Goal: Check status: Check status

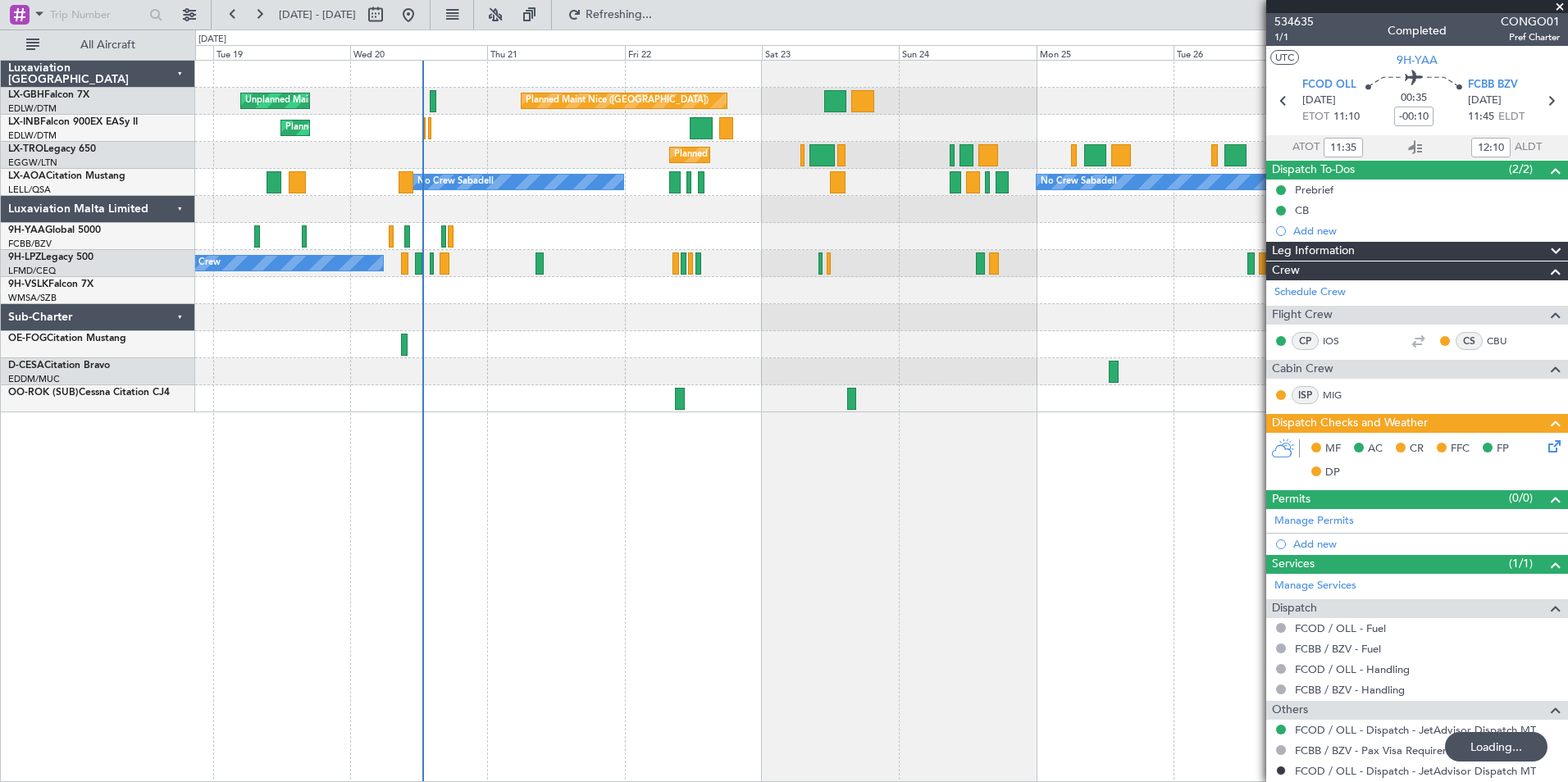
scroll to position [65, 0]
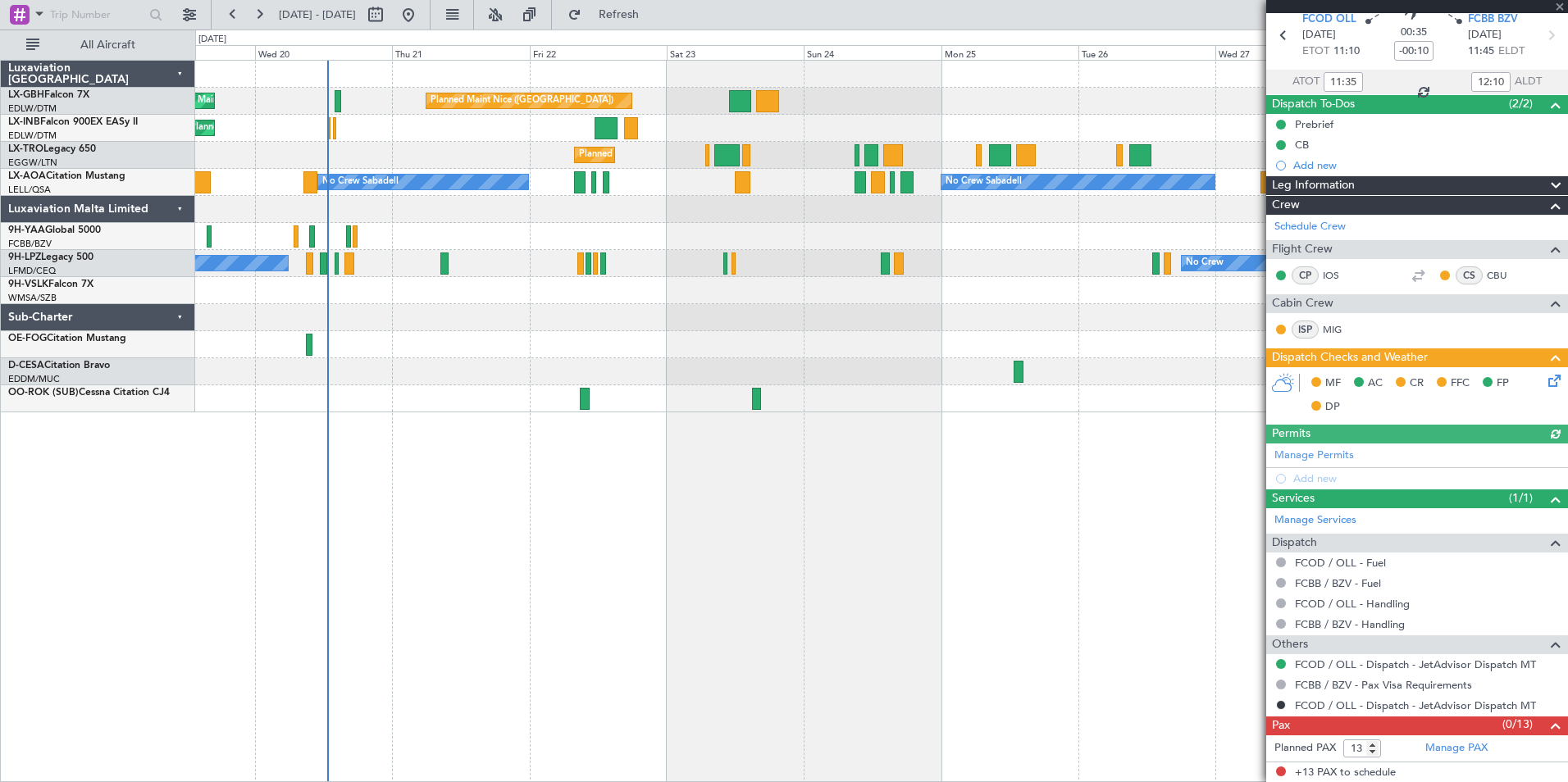
click at [519, 232] on div at bounding box center [881, 236] width 1372 height 27
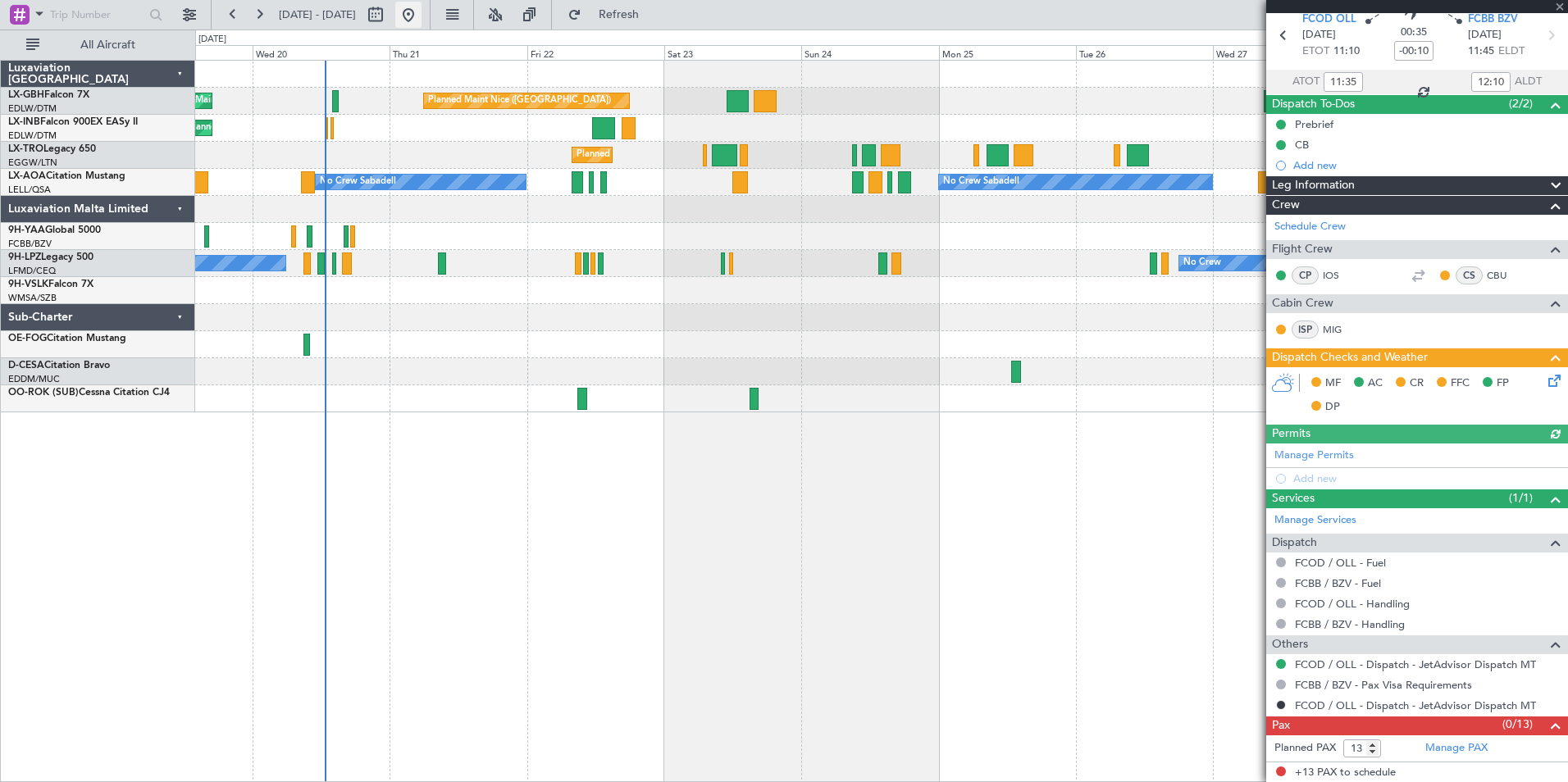
click at [421, 8] on button at bounding box center [408, 14] width 26 height 26
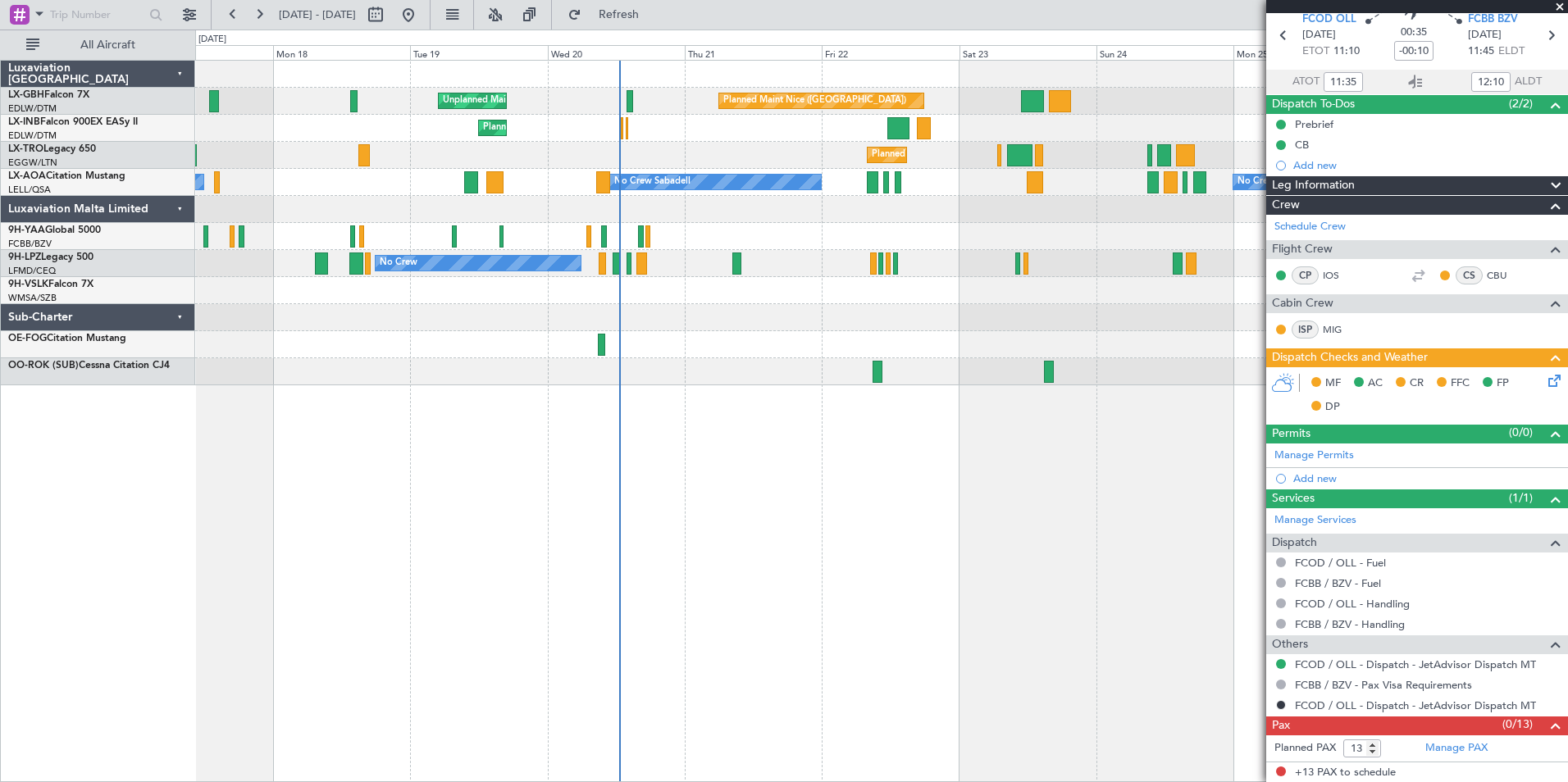
click at [690, 338] on div "Planned Maint Nice ([GEOGRAPHIC_DATA]) Unplanned Maint [GEOGRAPHIC_DATA] ([GEOG…" at bounding box center [881, 223] width 1372 height 324
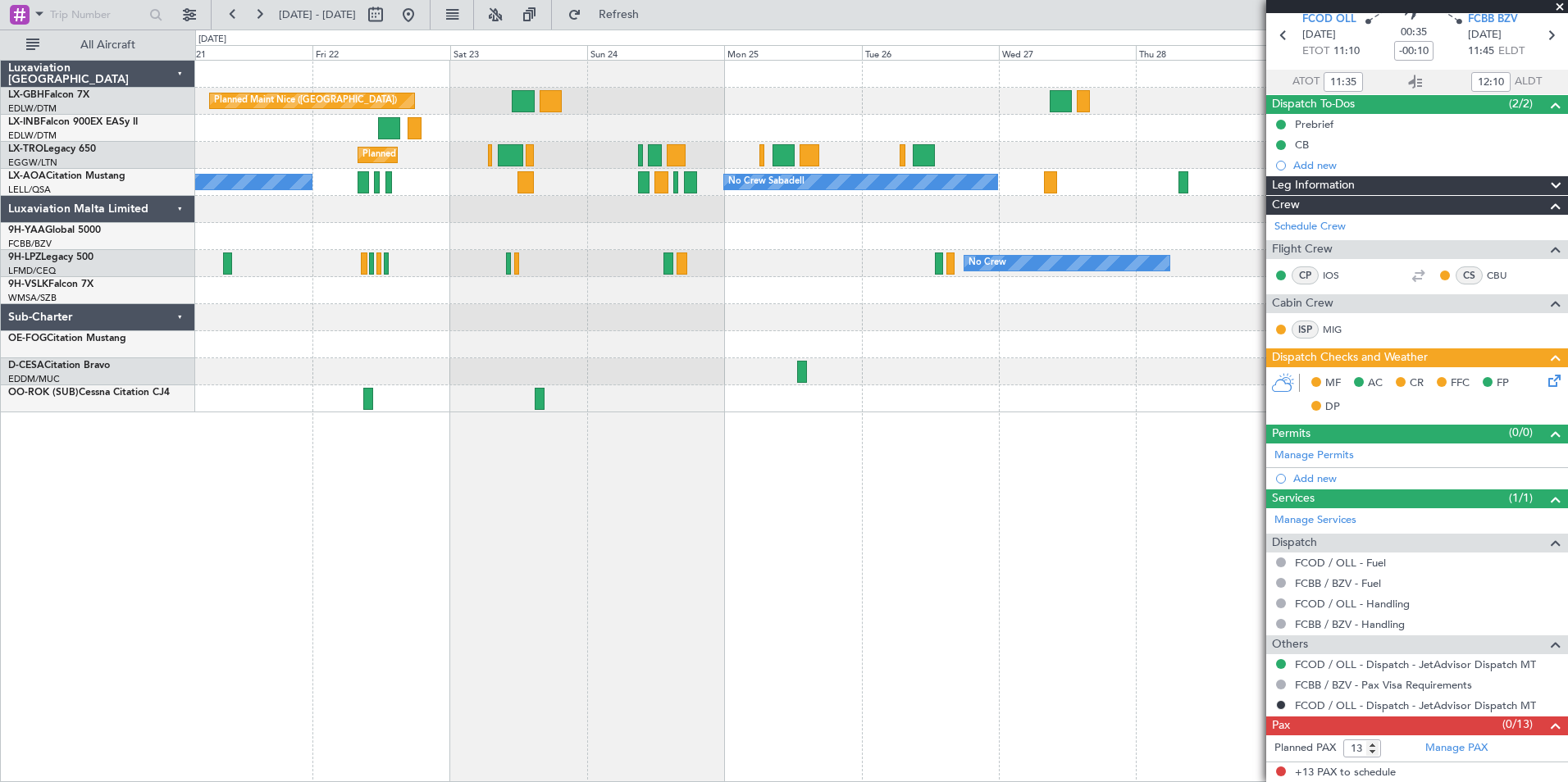
click at [563, 237] on div "Planned Maint Nice ([GEOGRAPHIC_DATA]) Unplanned Maint [GEOGRAPHIC_DATA] ([GEOG…" at bounding box center [881, 236] width 1372 height 352
click at [421, 14] on button at bounding box center [408, 14] width 26 height 26
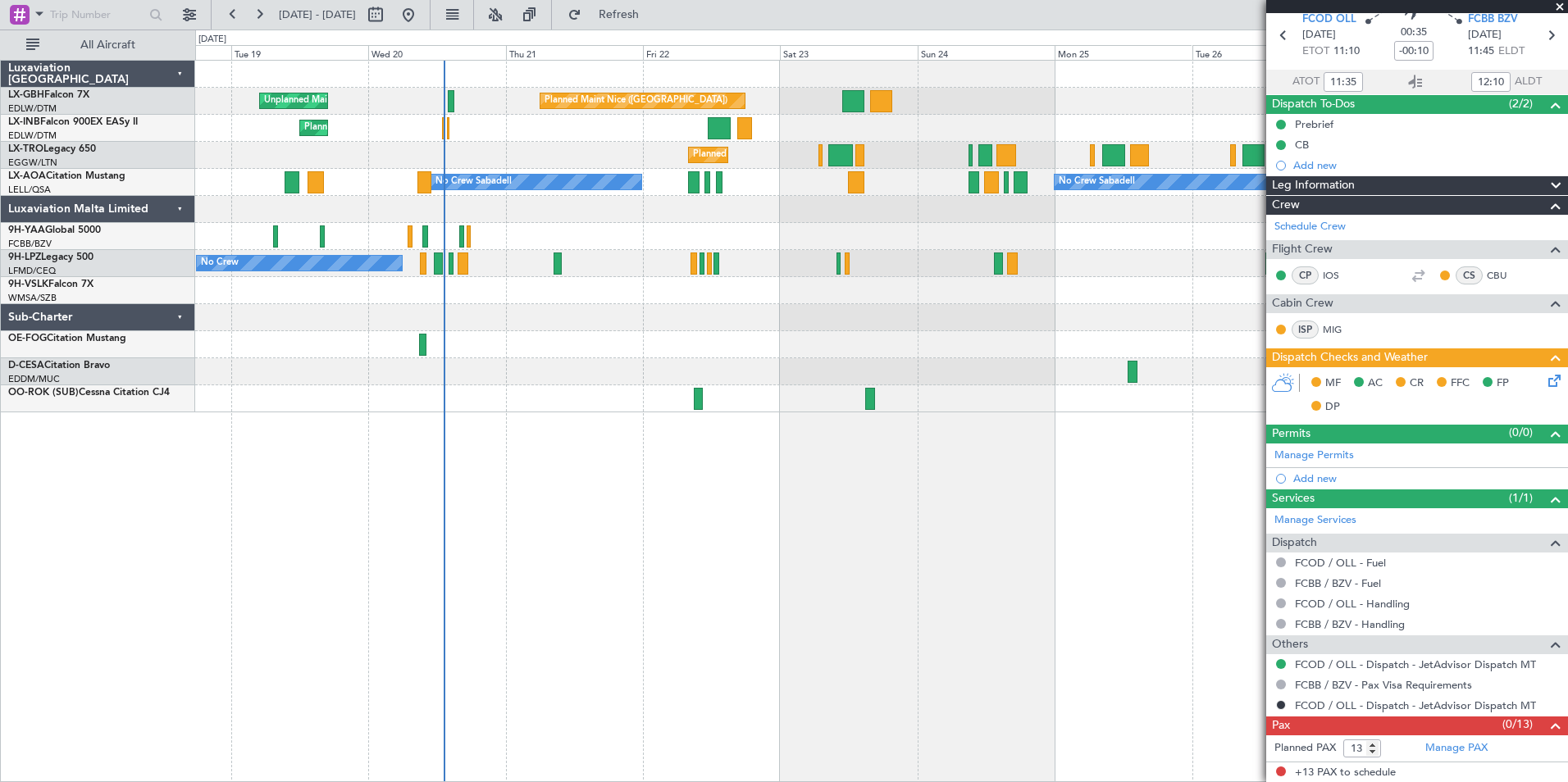
click at [643, 506] on div "Planned Maint Nice ([GEOGRAPHIC_DATA]) Unplanned Maint [GEOGRAPHIC_DATA] ([GEOG…" at bounding box center [882, 421] width 1373 height 722
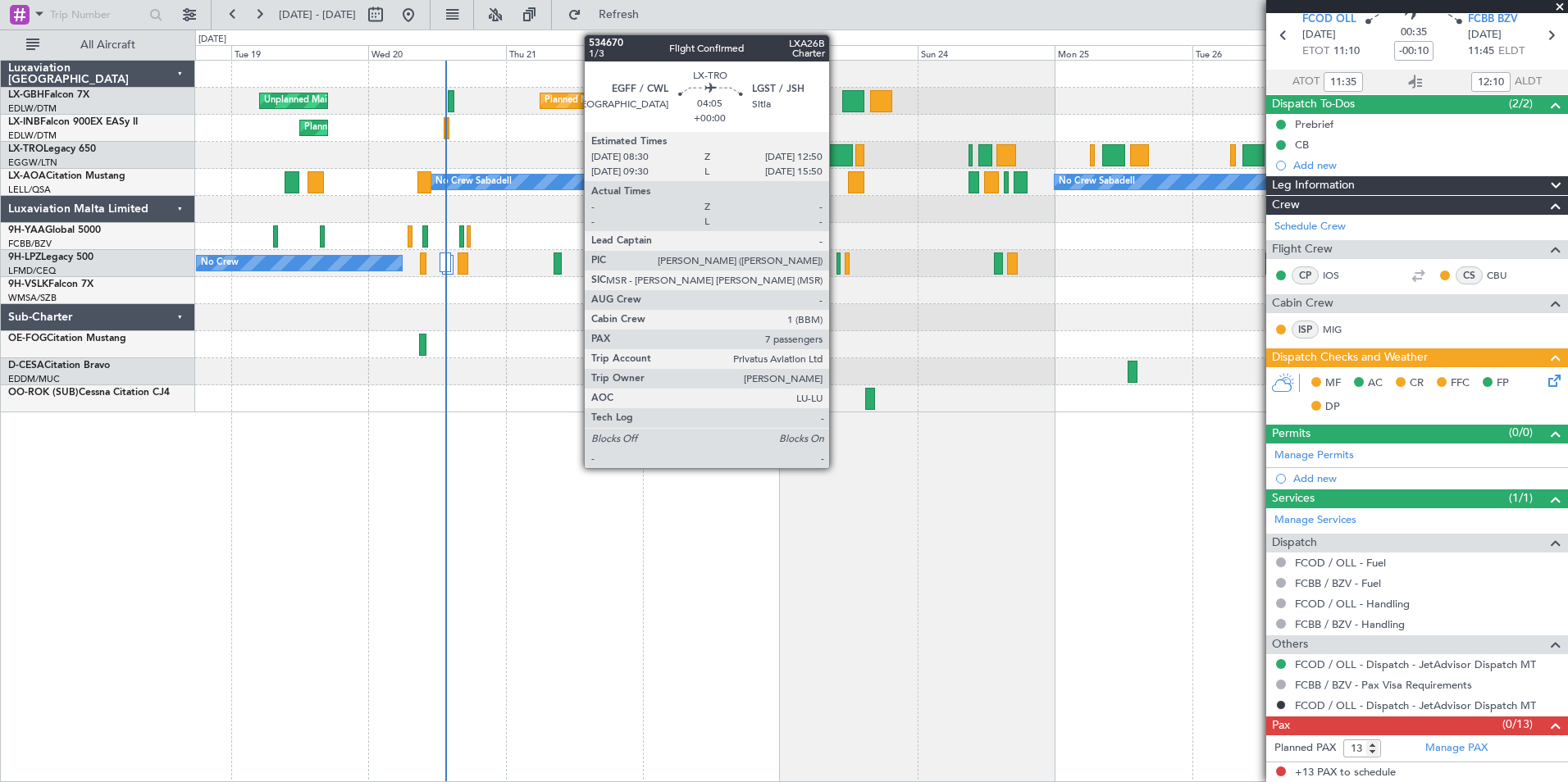
click at [836, 158] on div at bounding box center [840, 155] width 25 height 22
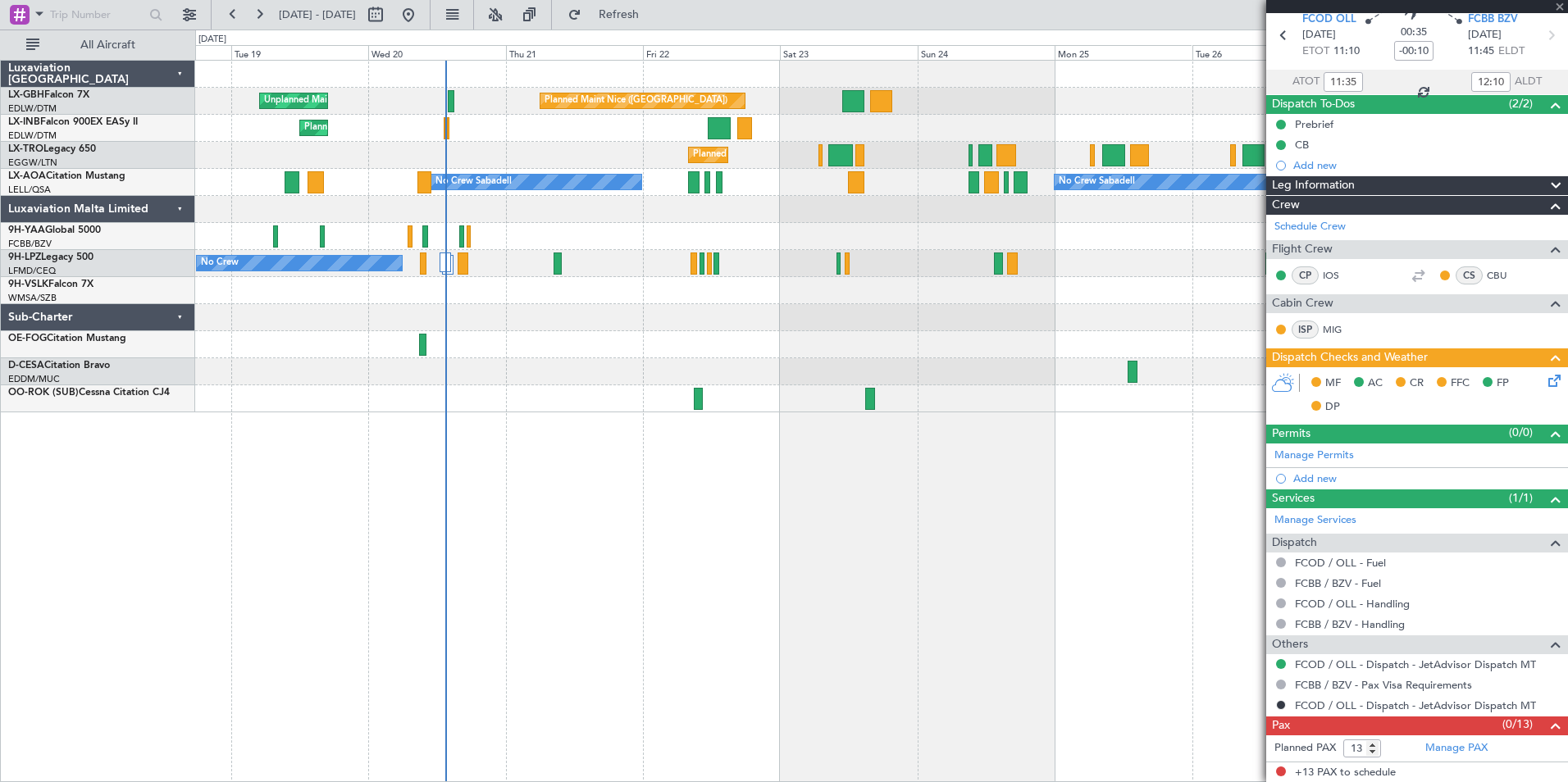
type input "7"
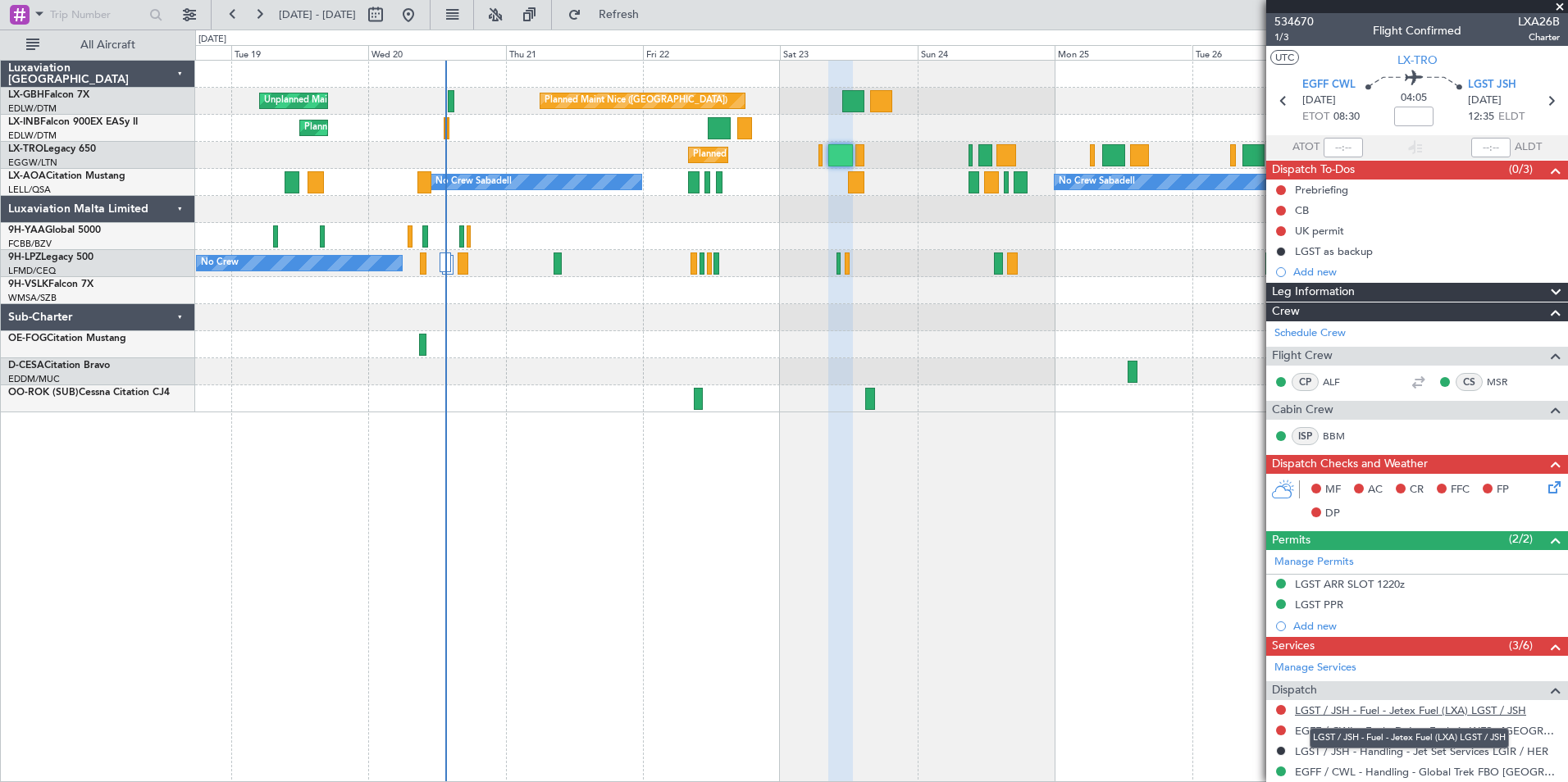
click at [1435, 714] on link "LGST / JSH - Fuel - Jetex Fuel (LXA) LGST / JSH" at bounding box center [1410, 710] width 231 height 14
